Goal: Task Accomplishment & Management: Complete application form

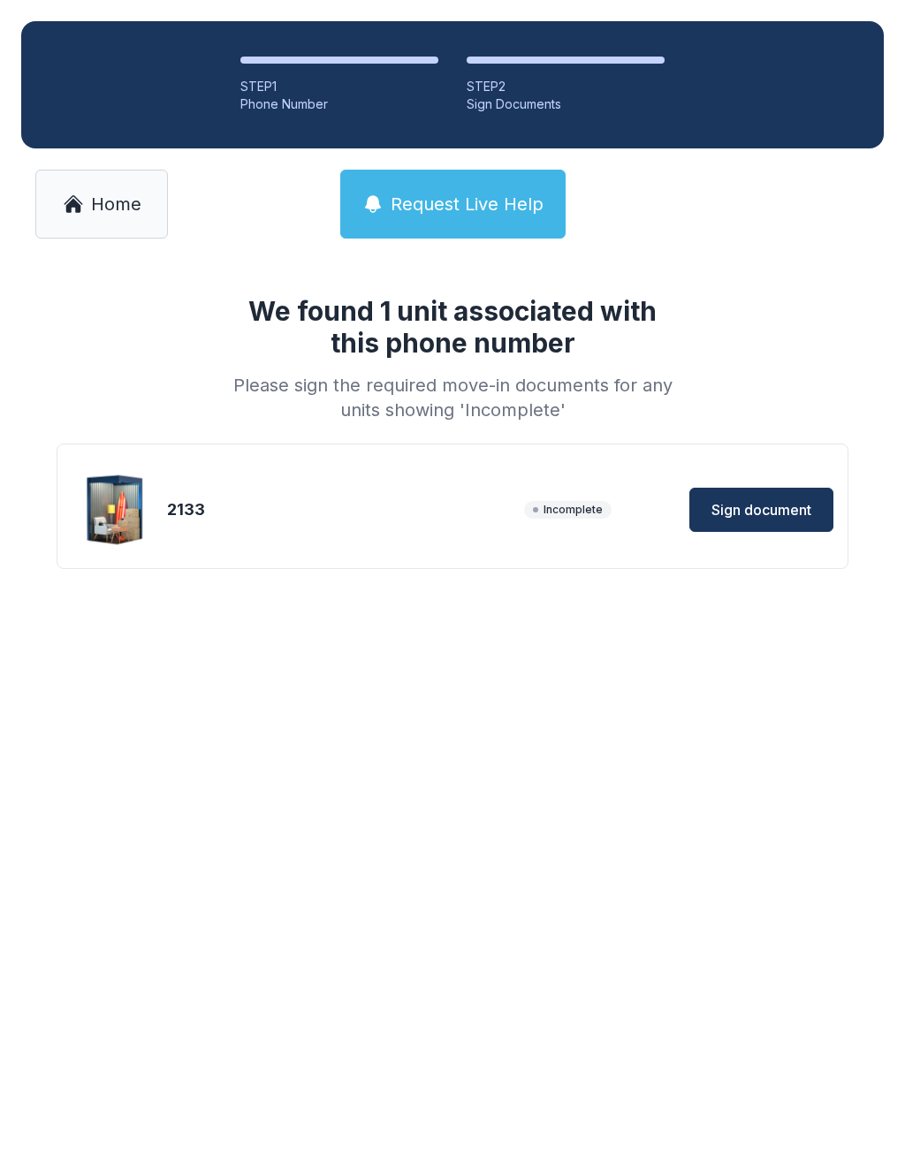
click at [764, 514] on span "Sign document" at bounding box center [761, 509] width 100 height 21
click at [787, 527] on button "Sign document" at bounding box center [761, 510] width 144 height 44
click at [54, 45] on ol "STEP 1 Phone Number STEP 2 Sign Documents" at bounding box center [452, 84] width 862 height 127
click at [83, 222] on link "Home" at bounding box center [101, 204] width 133 height 69
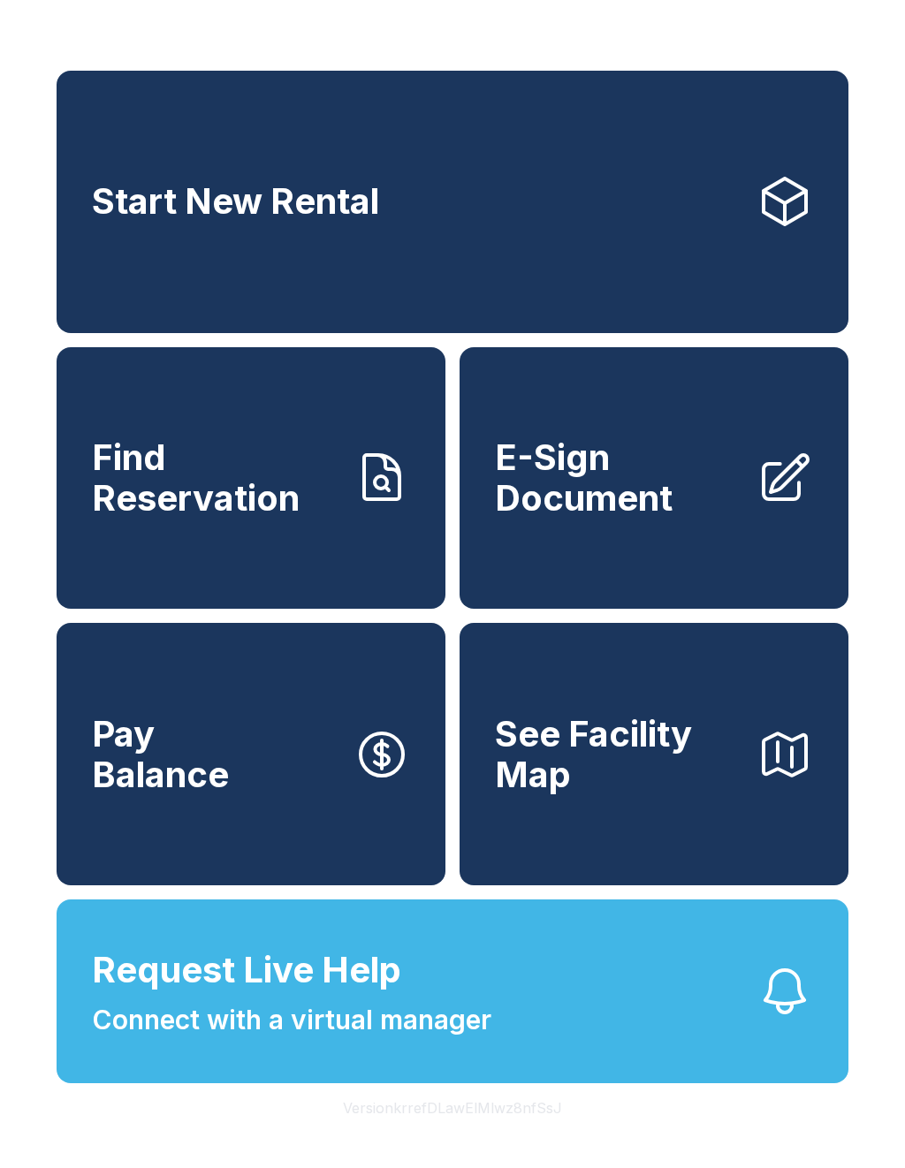
click at [720, 481] on span "E-Sign Document" at bounding box center [618, 477] width 247 height 80
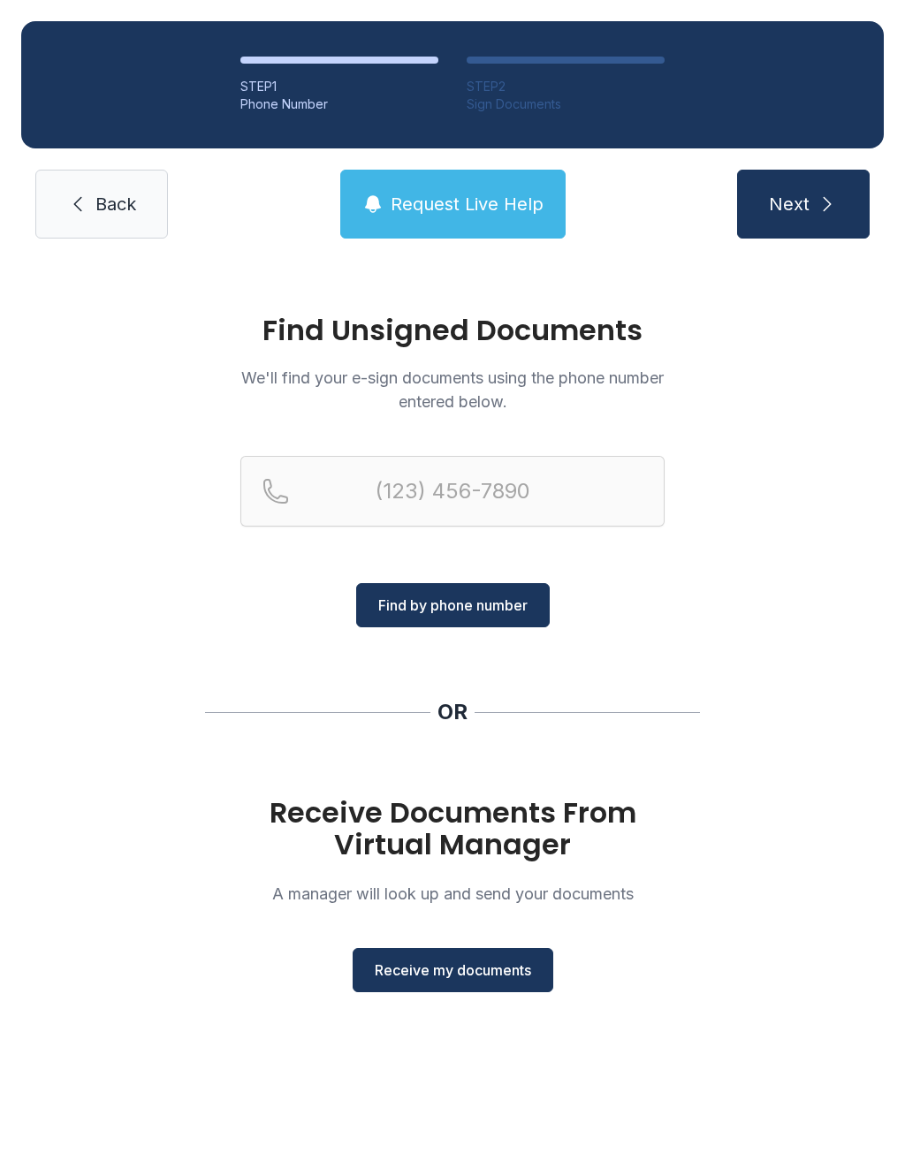
click at [446, 982] on button "Receive my documents" at bounding box center [452, 970] width 201 height 44
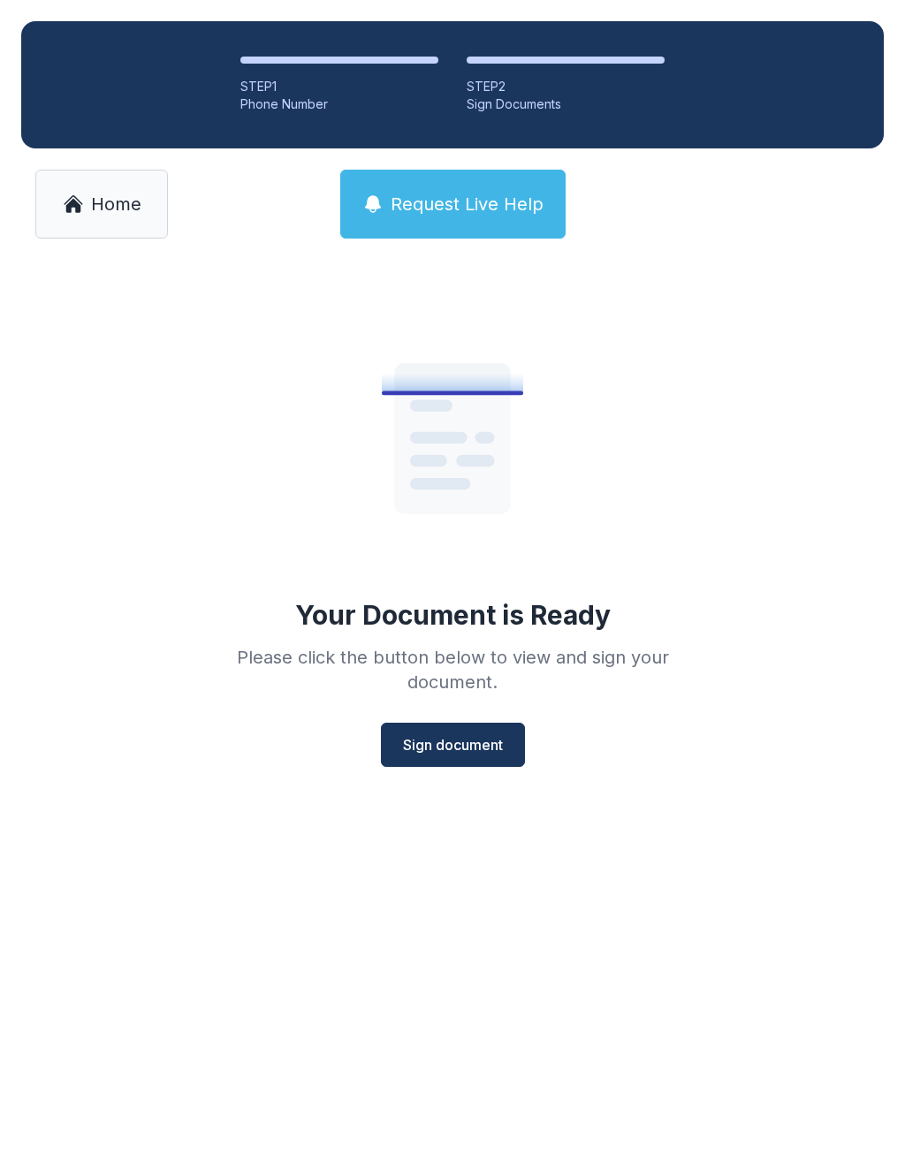
click at [433, 746] on span "Sign document" at bounding box center [453, 744] width 100 height 21
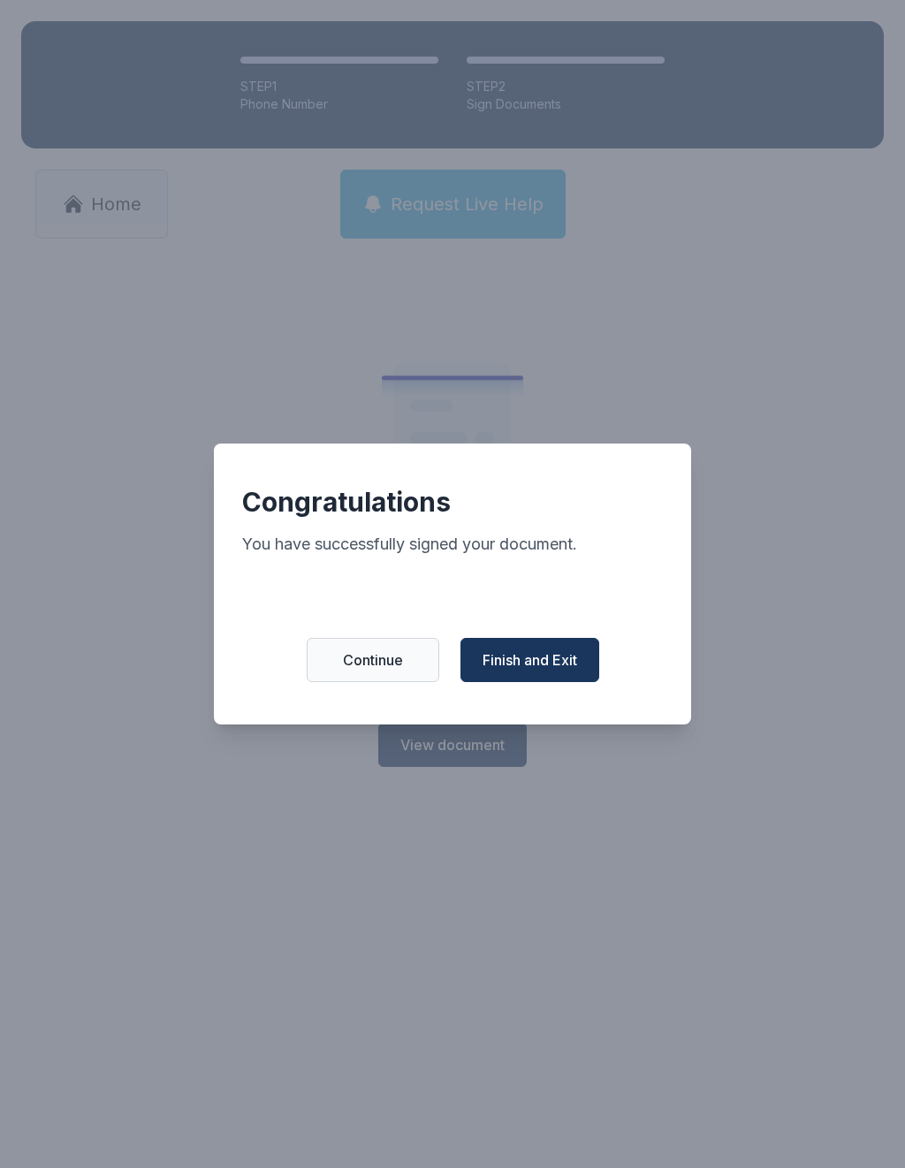
click at [541, 682] on button "Finish and Exit" at bounding box center [529, 660] width 139 height 44
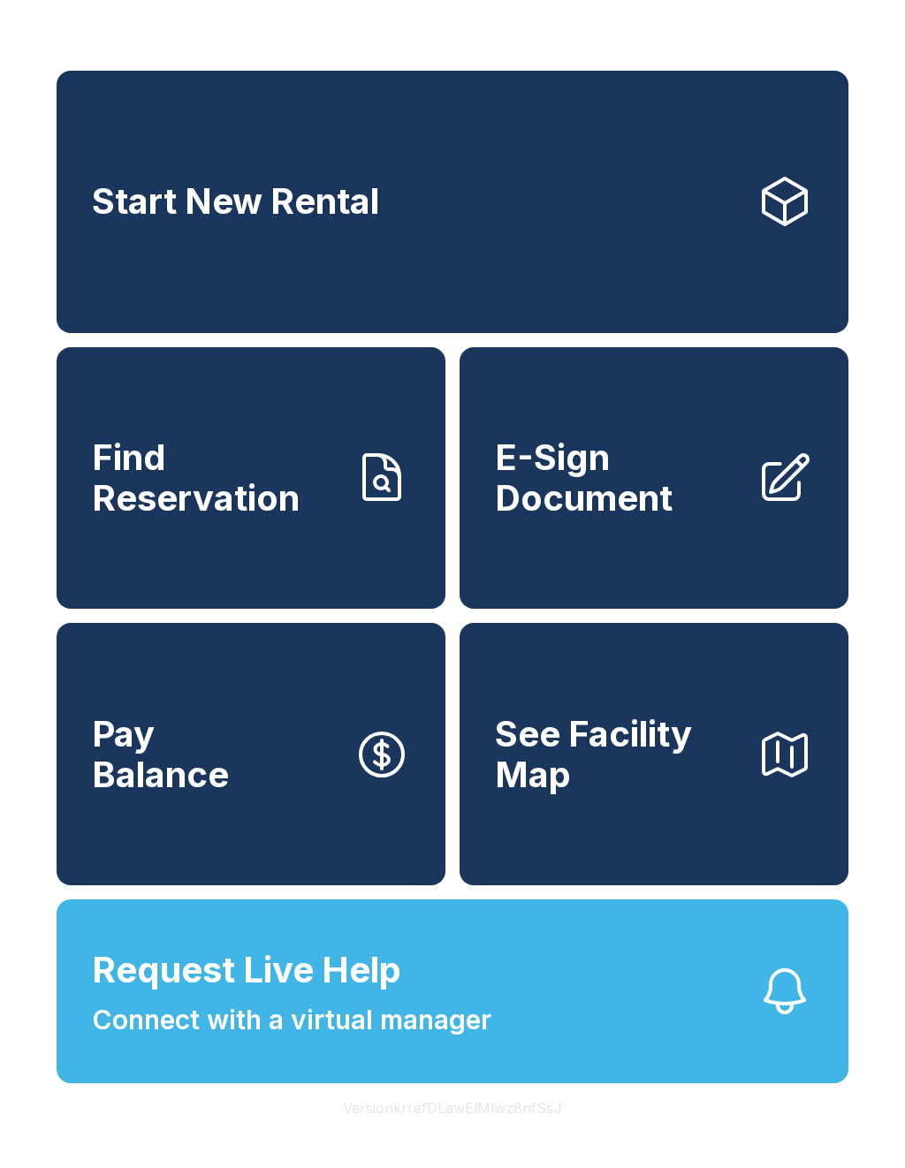
click at [654, 507] on span "E-Sign Document" at bounding box center [618, 477] width 247 height 80
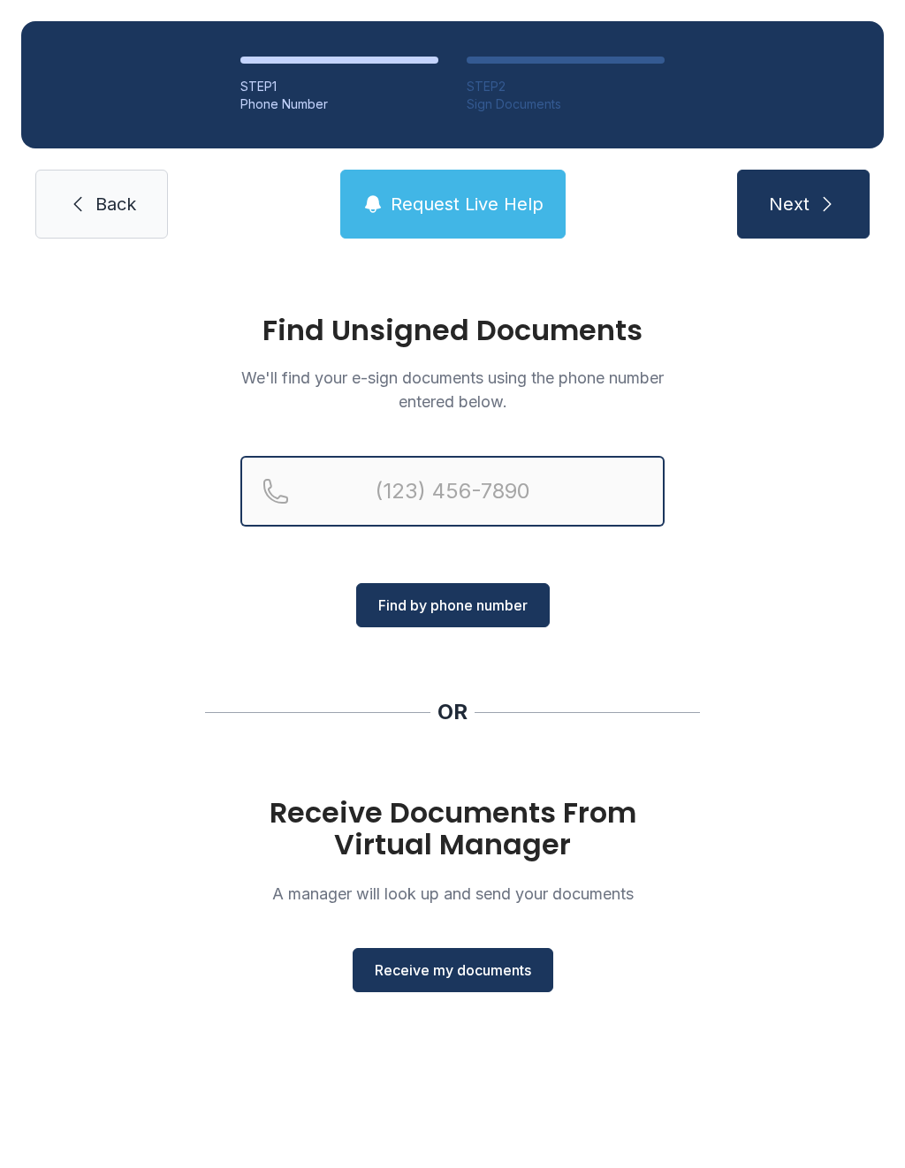
click at [391, 492] on input "Reservation phone number" at bounding box center [452, 491] width 424 height 71
type input "[PHONE_NUMBER]"
click at [802, 204] on button "Next" at bounding box center [803, 204] width 133 height 69
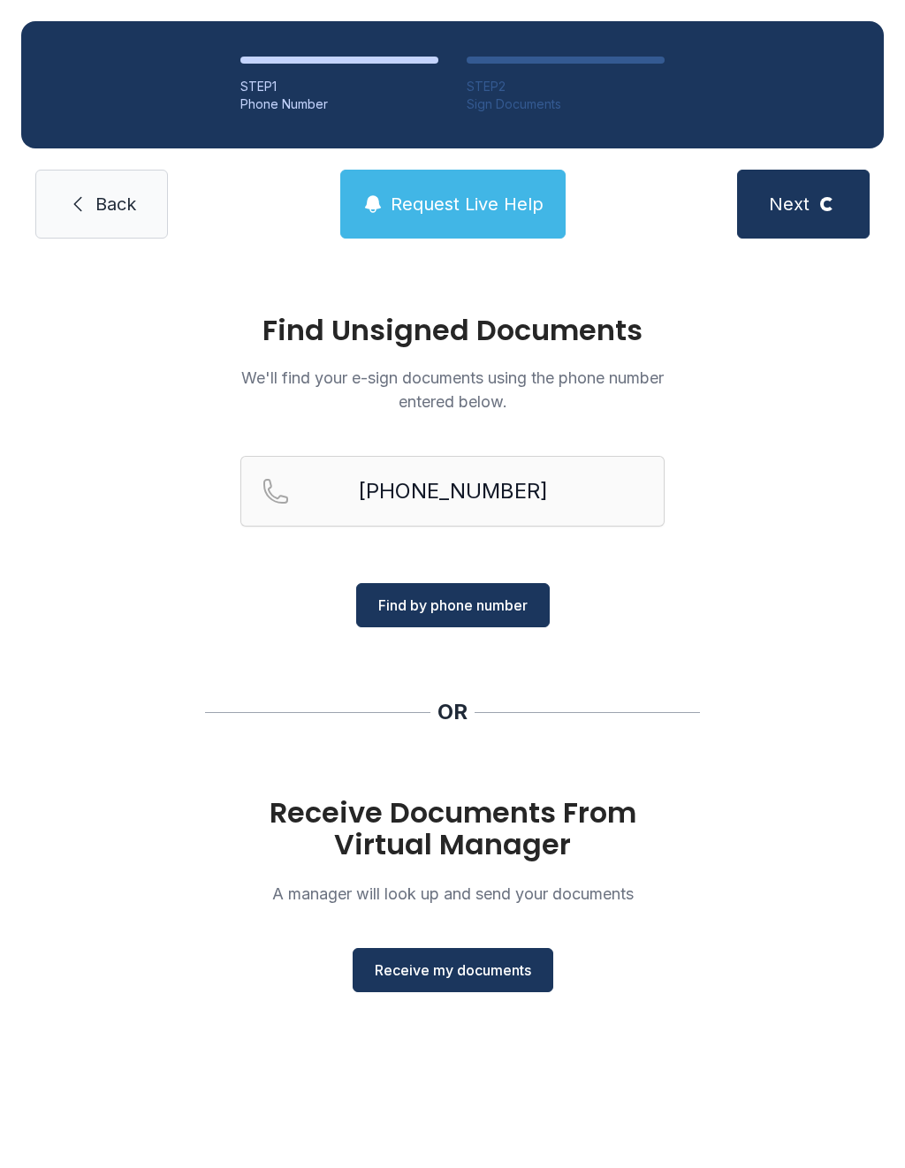
click at [459, 605] on span "Find by phone number" at bounding box center [452, 605] width 149 height 21
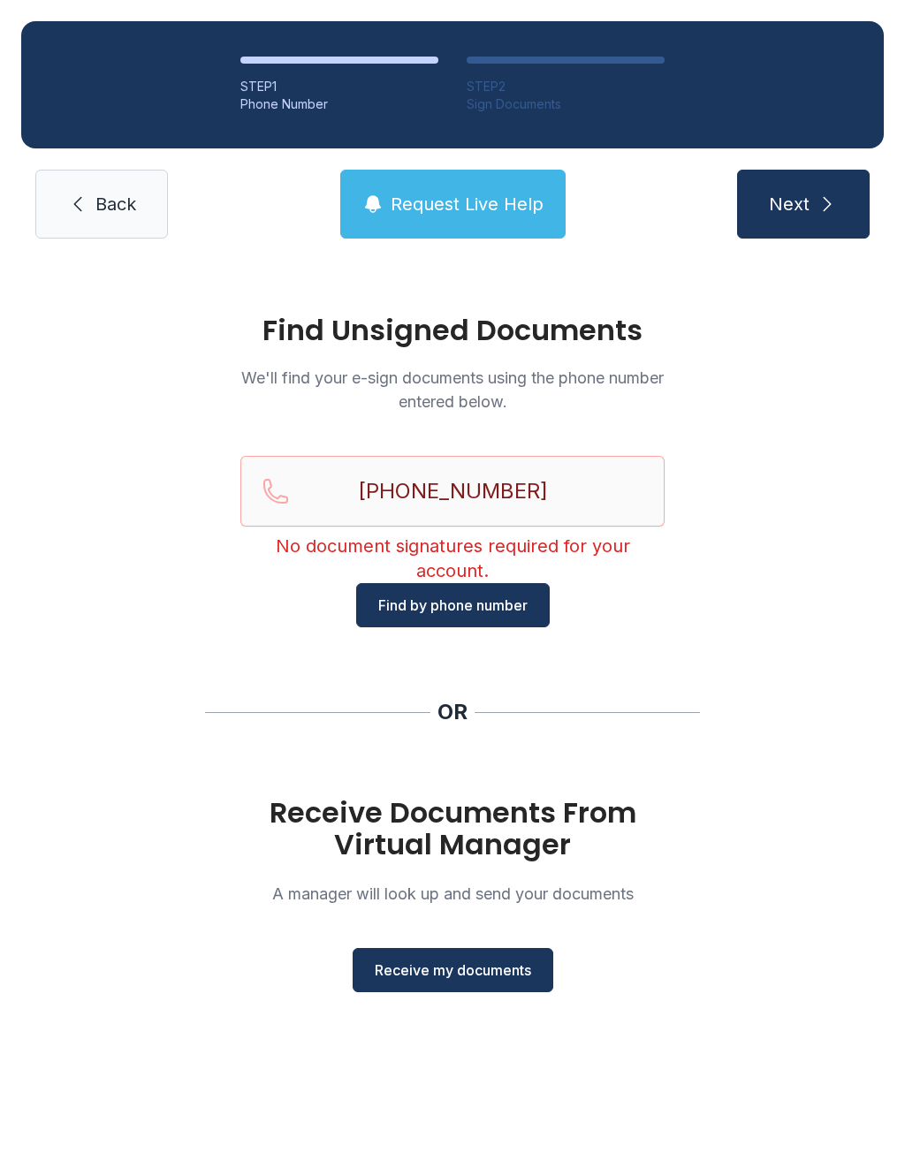
click at [83, 188] on link "Back" at bounding box center [101, 204] width 133 height 69
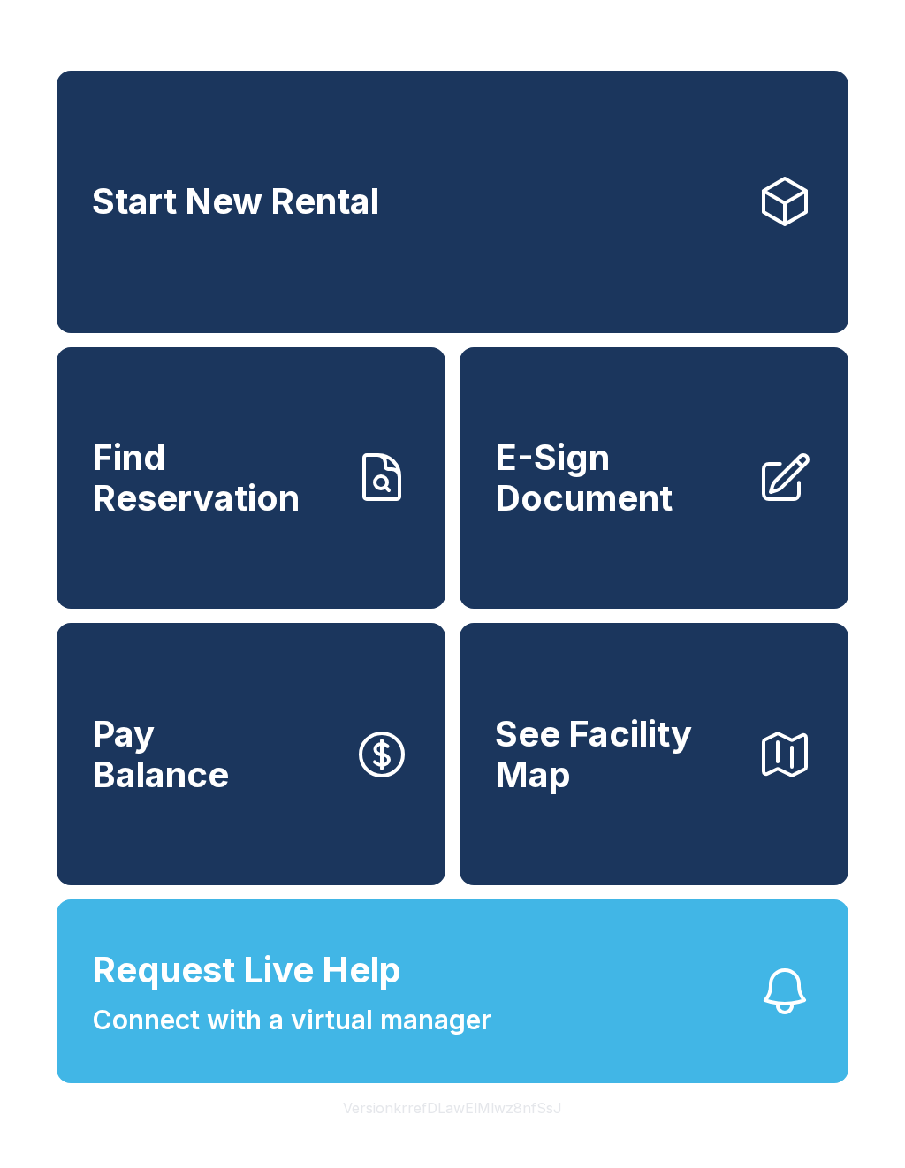
click at [754, 524] on link "E-Sign Document" at bounding box center [653, 478] width 389 height 262
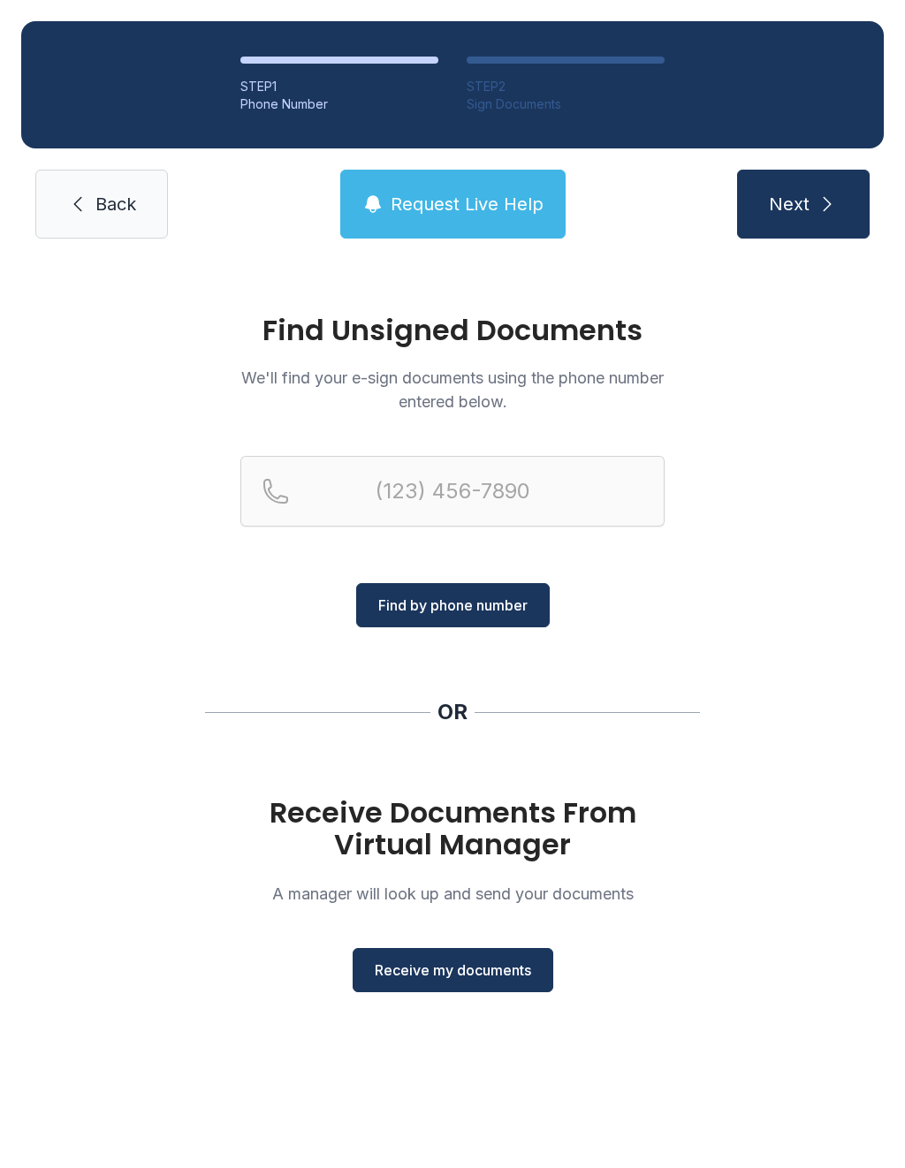
click at [455, 962] on span "Receive my documents" at bounding box center [453, 969] width 156 height 21
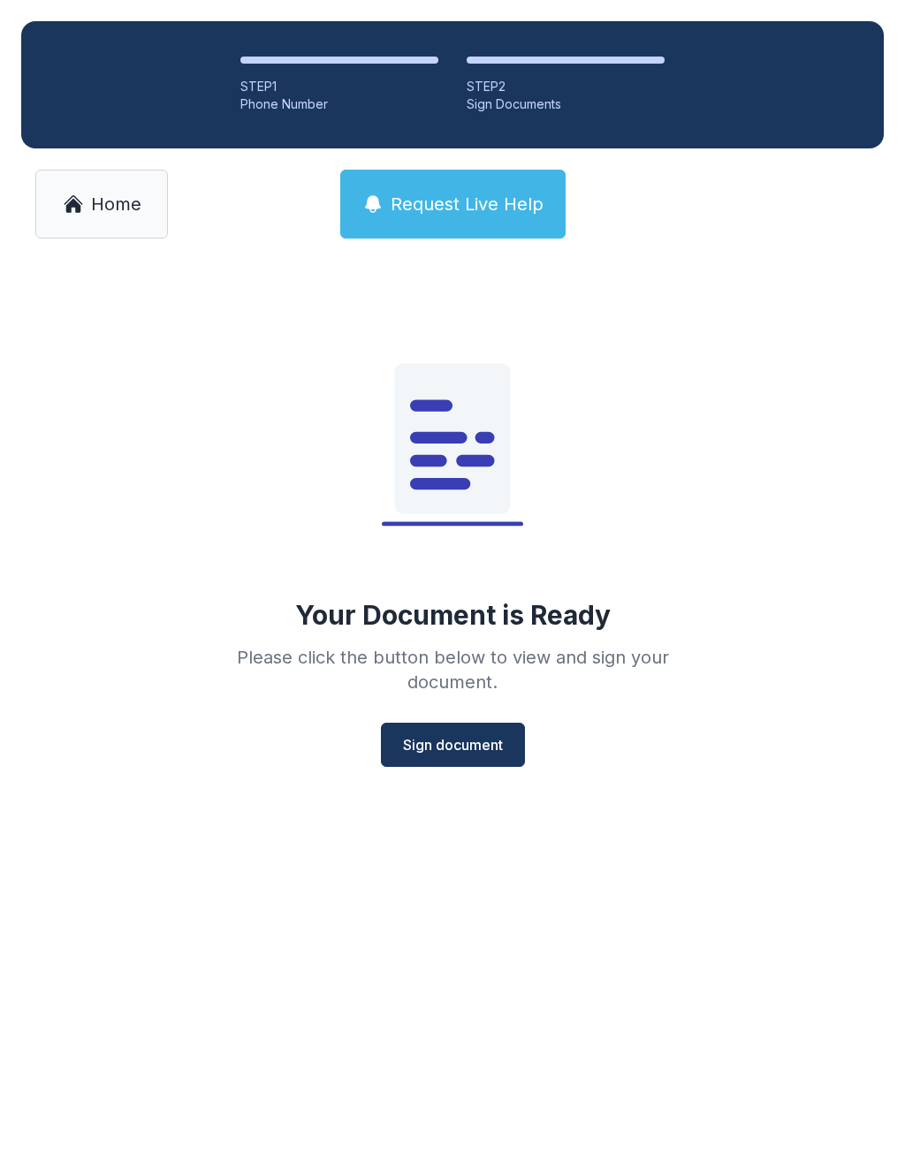
click at [448, 748] on span "Sign document" at bounding box center [453, 744] width 100 height 21
